Goal: Task Accomplishment & Management: Manage account settings

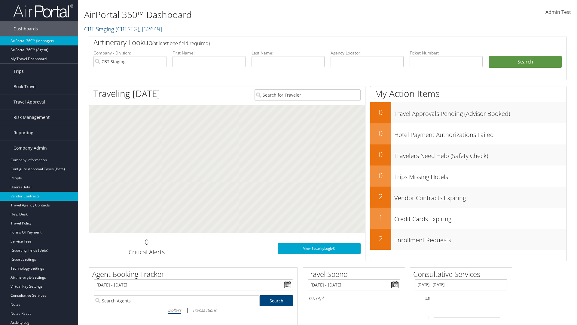
click at [39, 196] on link "Vendor Contracts" at bounding box center [39, 195] width 78 height 9
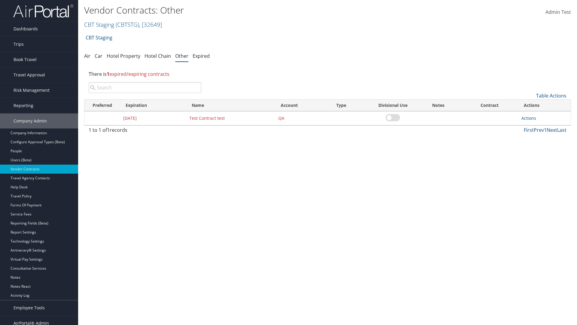
click at [145, 87] on input "search" at bounding box center [145, 87] width 113 height 11
type input "Test Contract test"
click at [529, 118] on link "Actions" at bounding box center [529, 118] width 15 height 6
click at [538, 147] on link "Edit" at bounding box center [538, 147] width 32 height 10
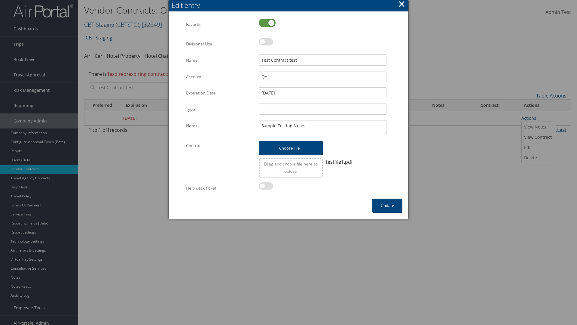
click at [267, 23] on label at bounding box center [267, 23] width 17 height 8
click at [266, 23] on input "checkbox" at bounding box center [264, 23] width 4 height 4
click at [267, 23] on label at bounding box center [267, 23] width 17 height 8
click at [266, 23] on input "checkbox" at bounding box center [264, 23] width 4 height 4
checkbox input "true"
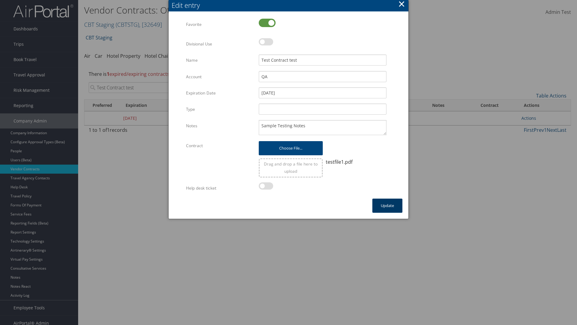
click at [387, 205] on button "Update" at bounding box center [387, 205] width 30 height 14
